Goal: Transaction & Acquisition: Purchase product/service

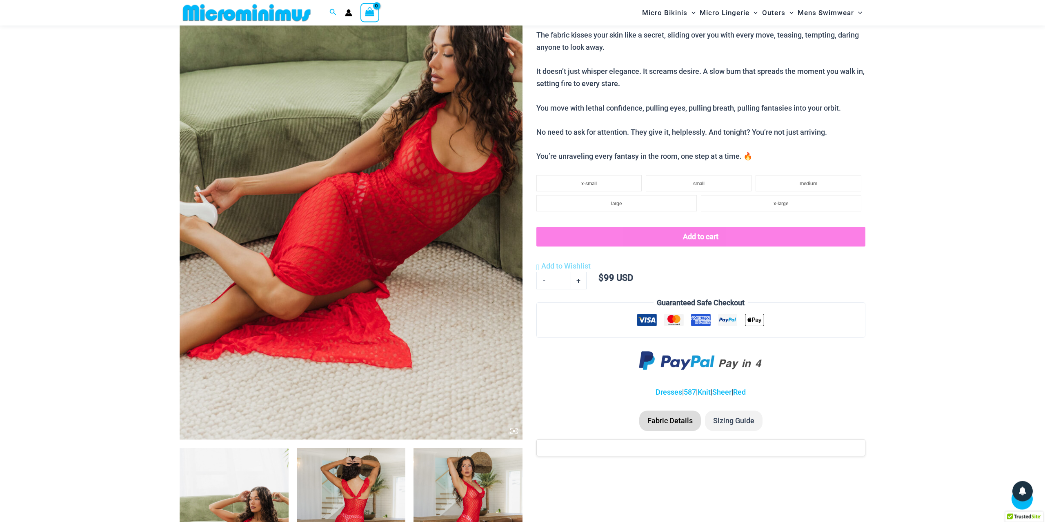
scroll to position [409, 0]
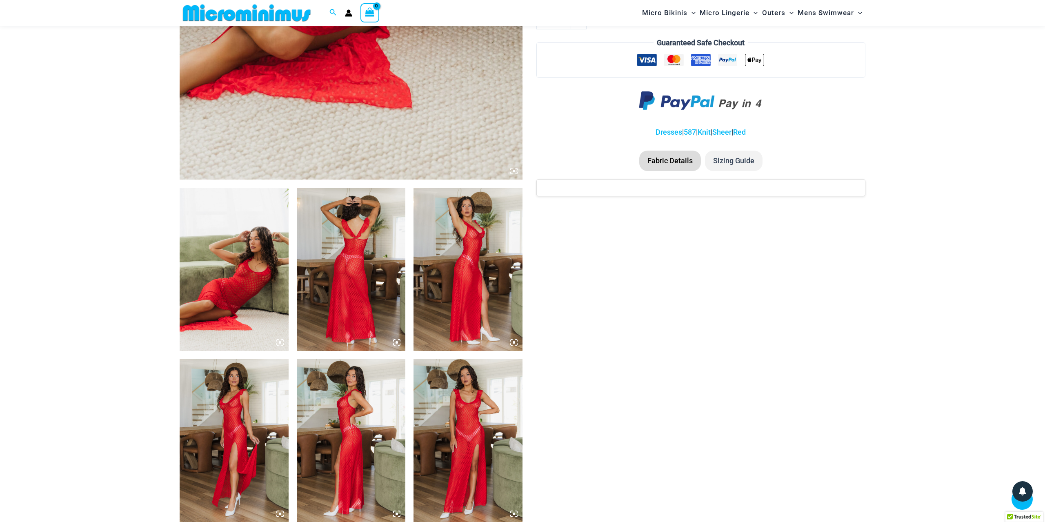
click at [260, 296] on img at bounding box center [234, 269] width 109 height 163
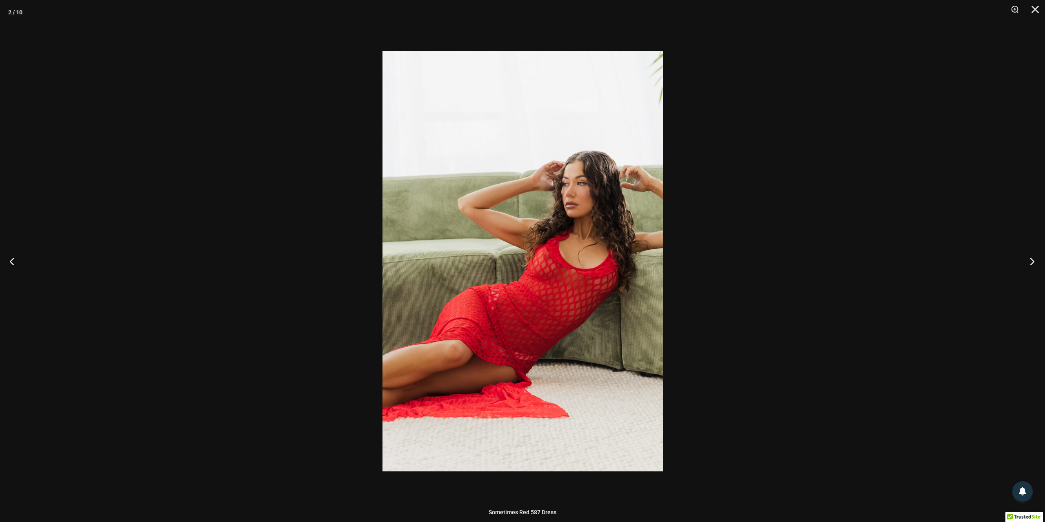
click at [1029, 257] on button "Next" at bounding box center [1029, 261] width 31 height 41
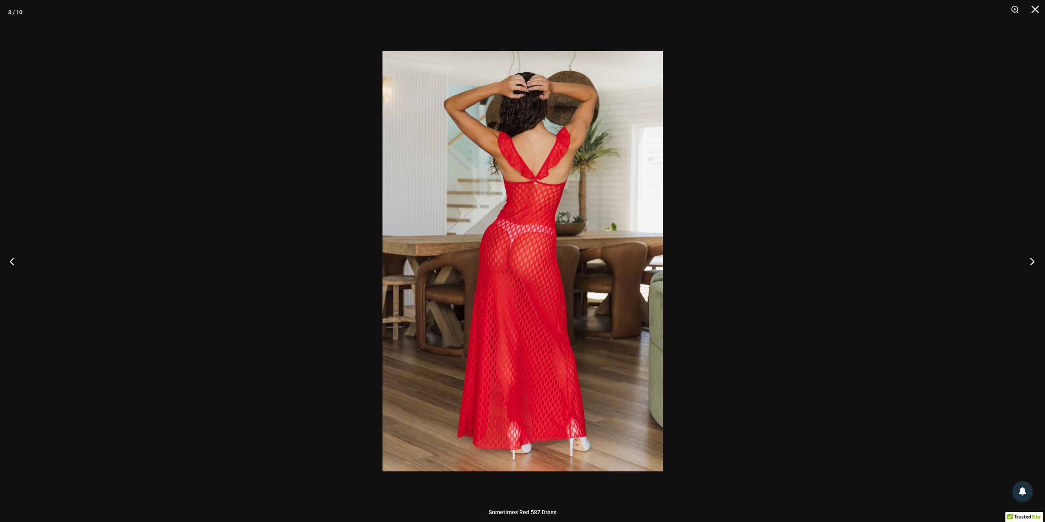
click at [1029, 257] on button "Next" at bounding box center [1029, 261] width 31 height 41
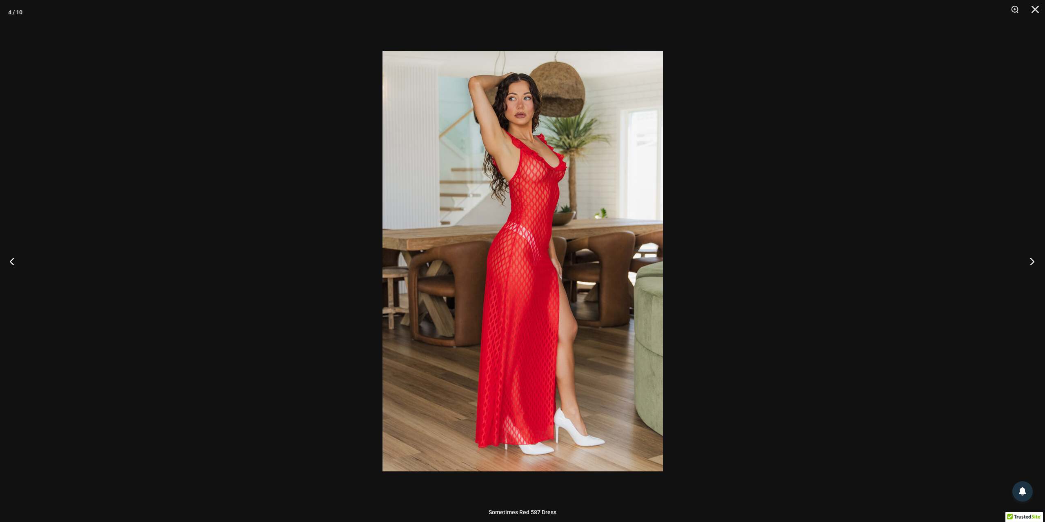
click at [1028, 258] on button "Next" at bounding box center [1029, 261] width 31 height 41
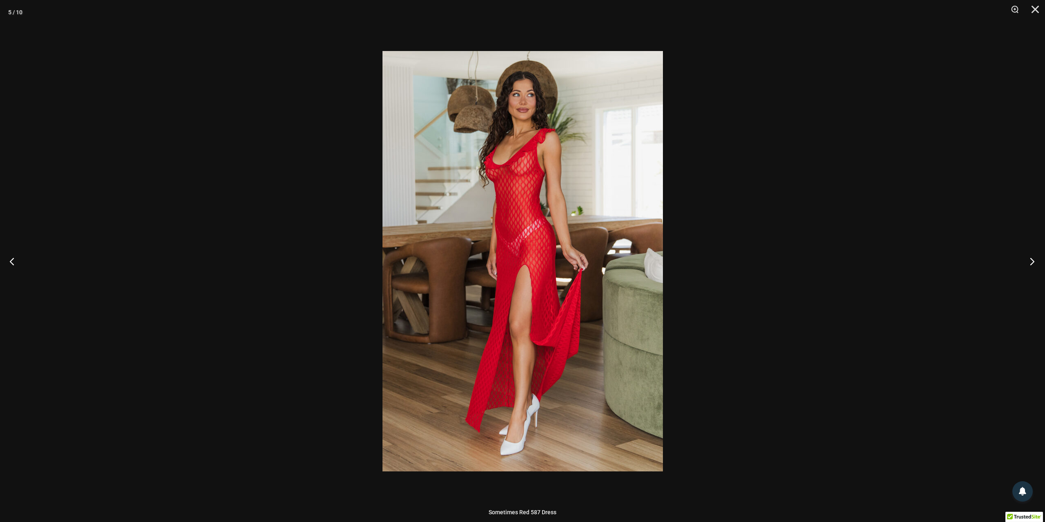
click at [1028, 258] on button "Next" at bounding box center [1029, 261] width 31 height 41
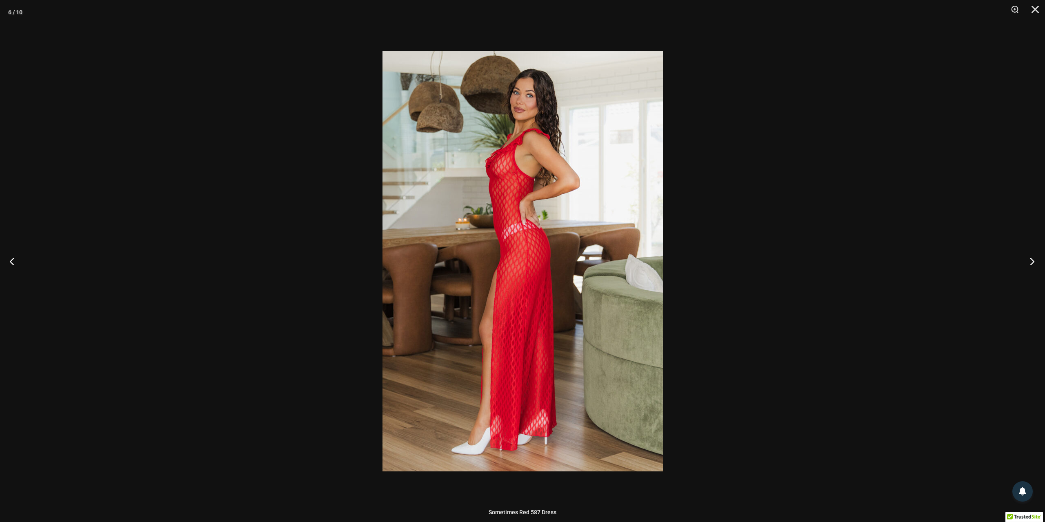
click at [1028, 258] on button "Next" at bounding box center [1029, 261] width 31 height 41
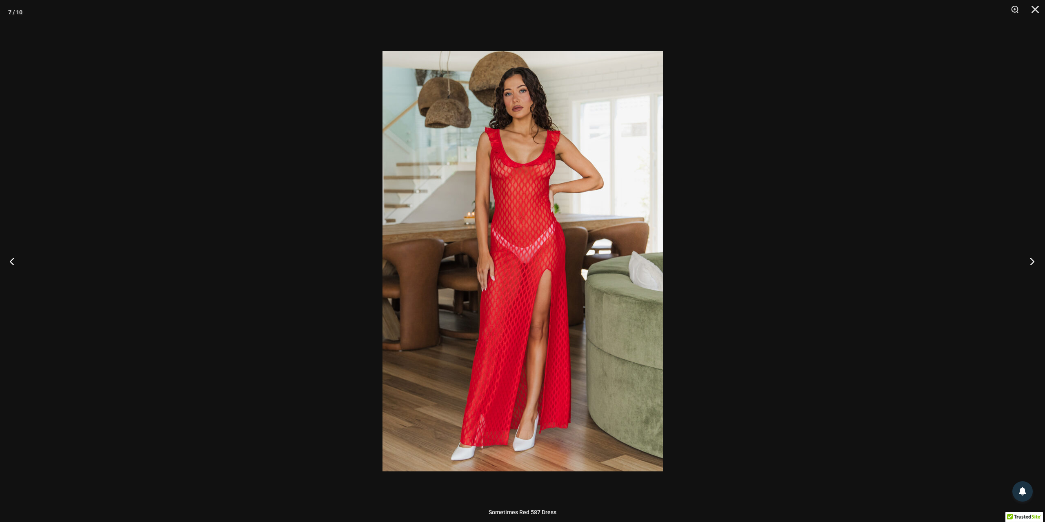
click at [1028, 258] on button "Next" at bounding box center [1029, 261] width 31 height 41
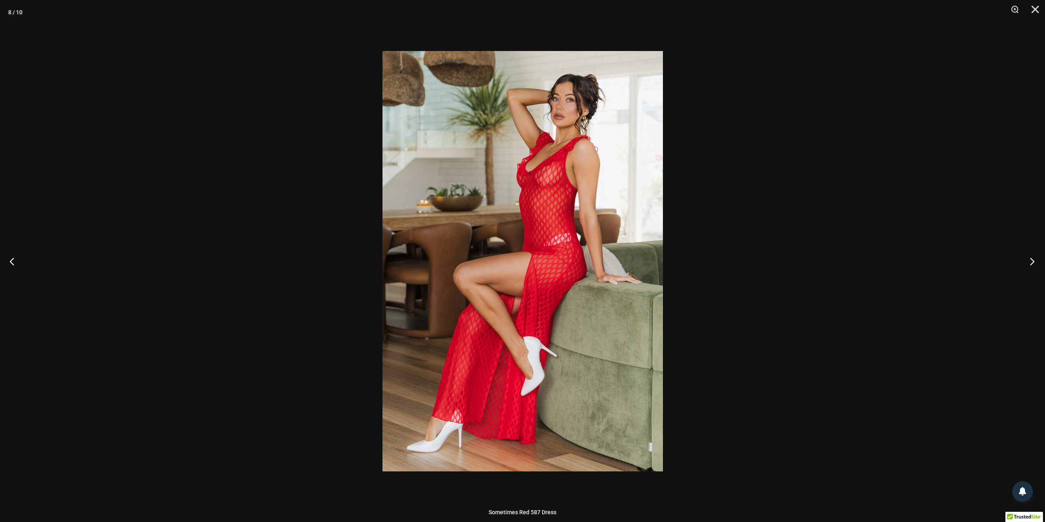
click at [1028, 258] on button "Next" at bounding box center [1029, 261] width 31 height 41
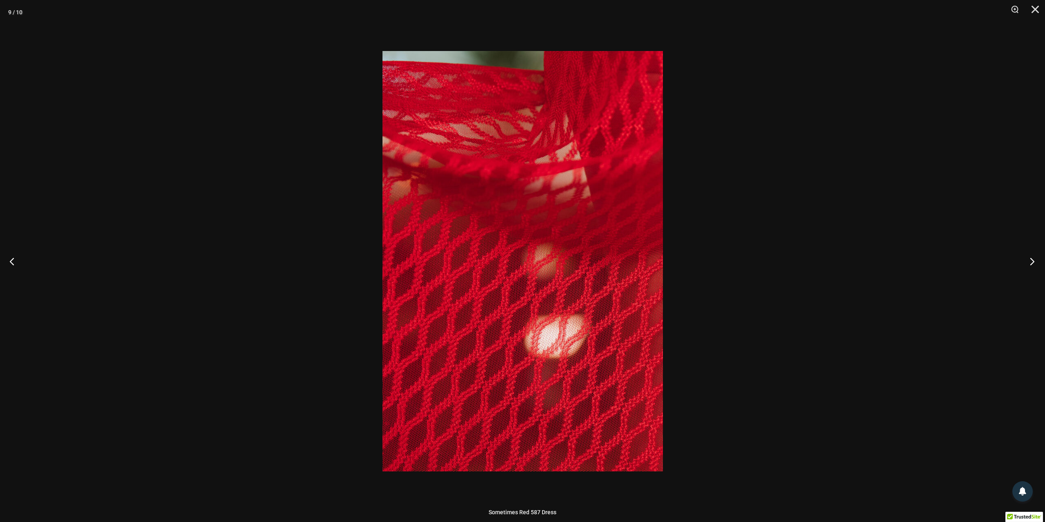
click at [1028, 258] on button "Next" at bounding box center [1029, 261] width 31 height 41
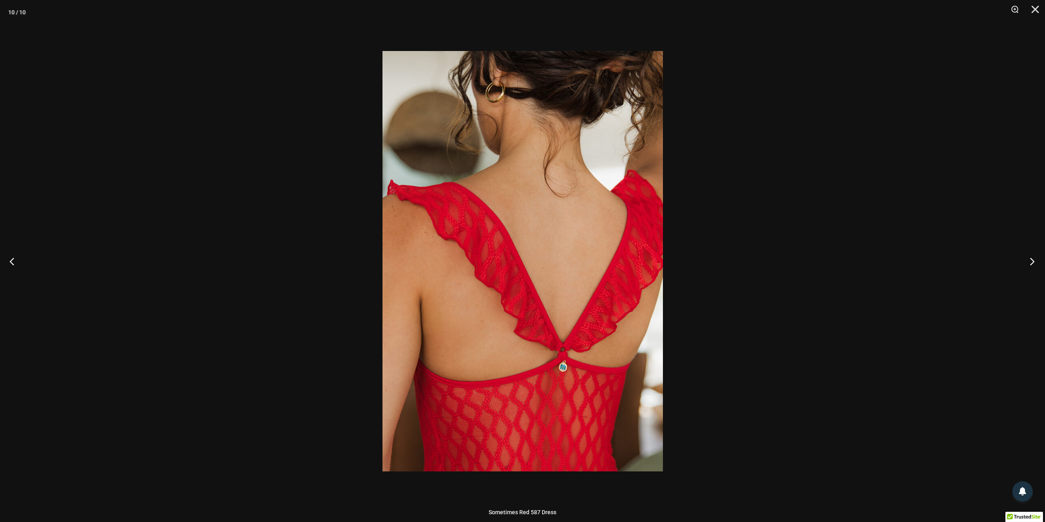
click at [1028, 258] on button "Next" at bounding box center [1029, 261] width 31 height 41
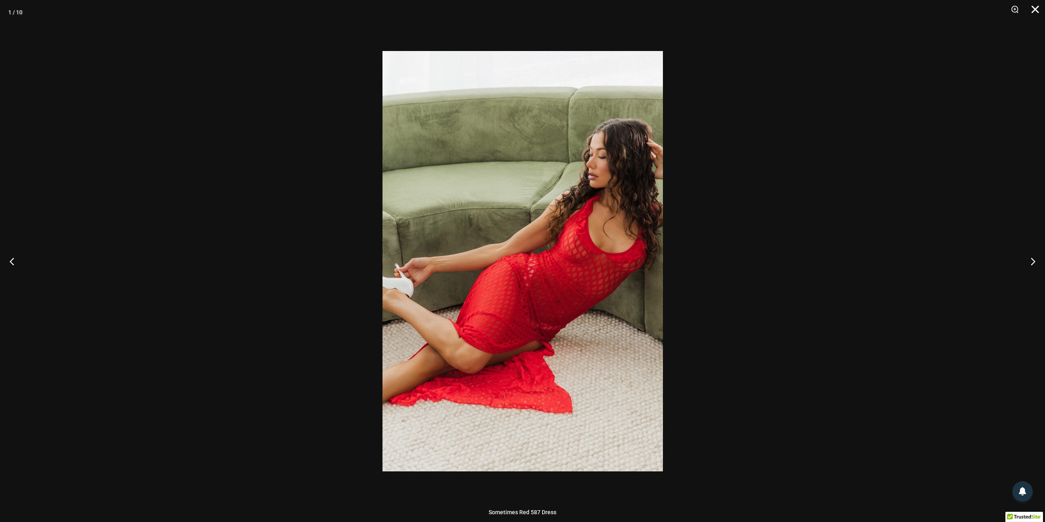
click at [1035, 9] on button "Close" at bounding box center [1032, 12] width 20 height 24
